Goal: Ask a question

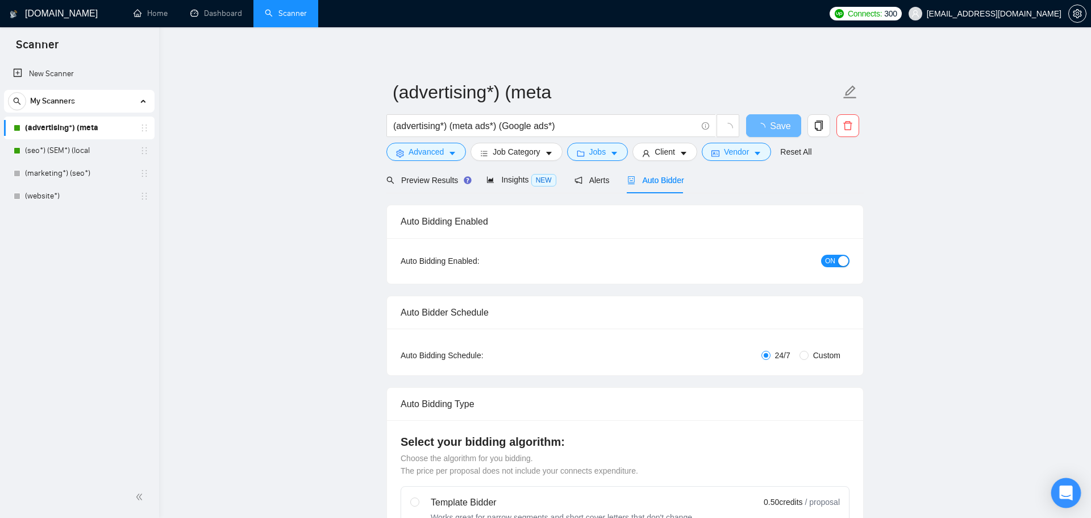
click at [1064, 494] on icon "Open Intercom Messenger" at bounding box center [1065, 492] width 13 height 15
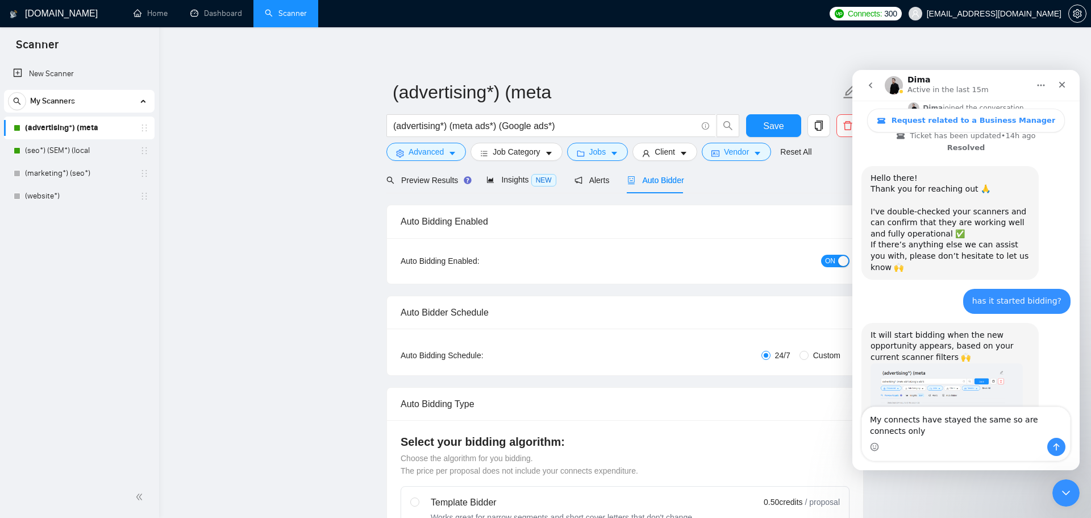
scroll to position [1521, 0]
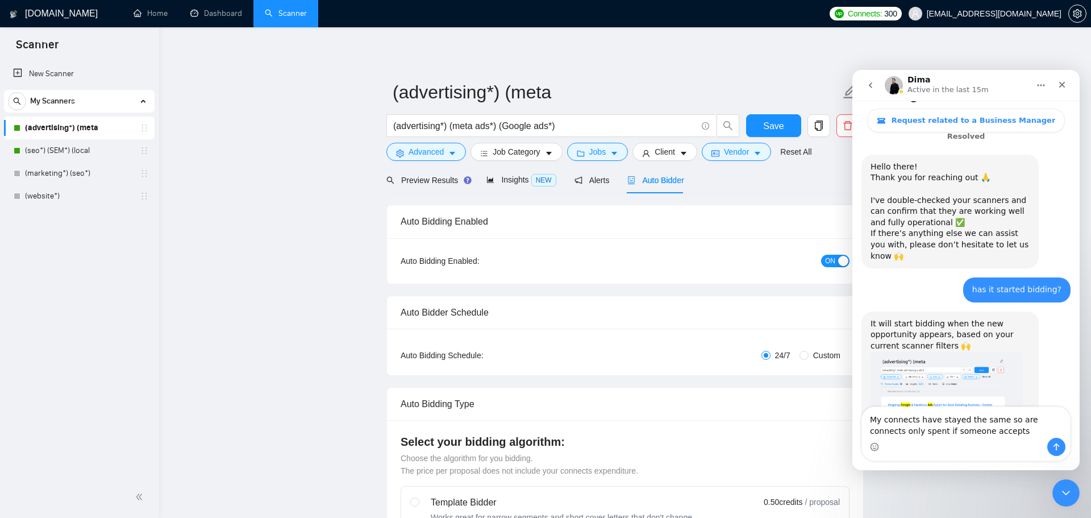
type textarea "My connects have stayed the same so are connects only spent if someone accepts?"
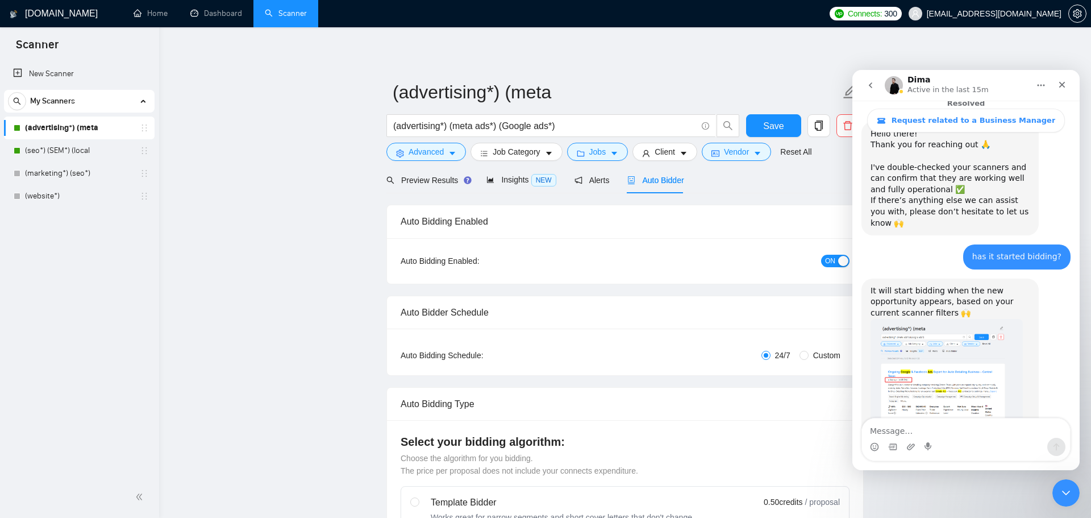
scroll to position [1554, 0]
click at [1065, 488] on icon "Close Intercom Messenger" at bounding box center [1065, 491] width 14 height 14
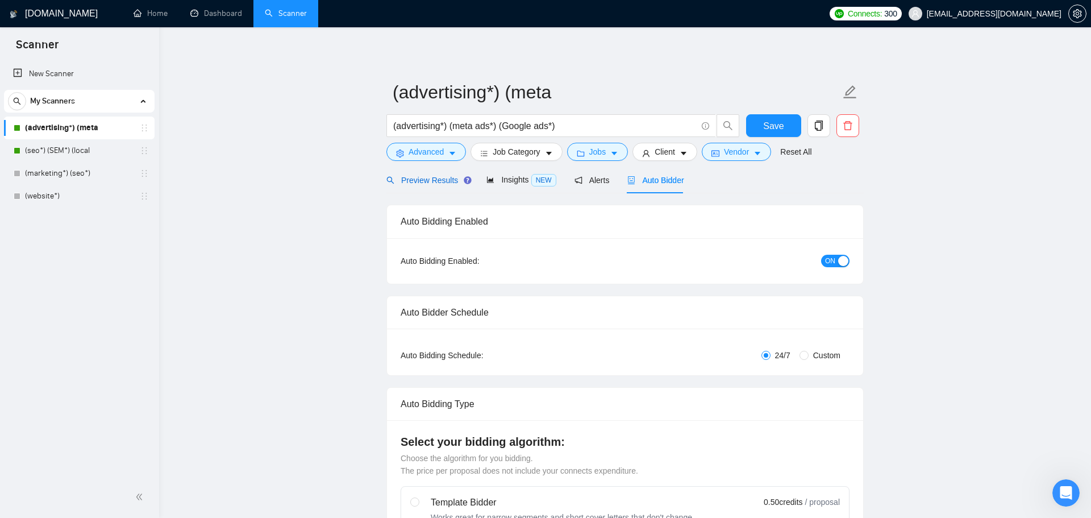
click at [438, 176] on span "Preview Results" at bounding box center [427, 180] width 82 height 9
